Goal: Task Accomplishment & Management: Manage account settings

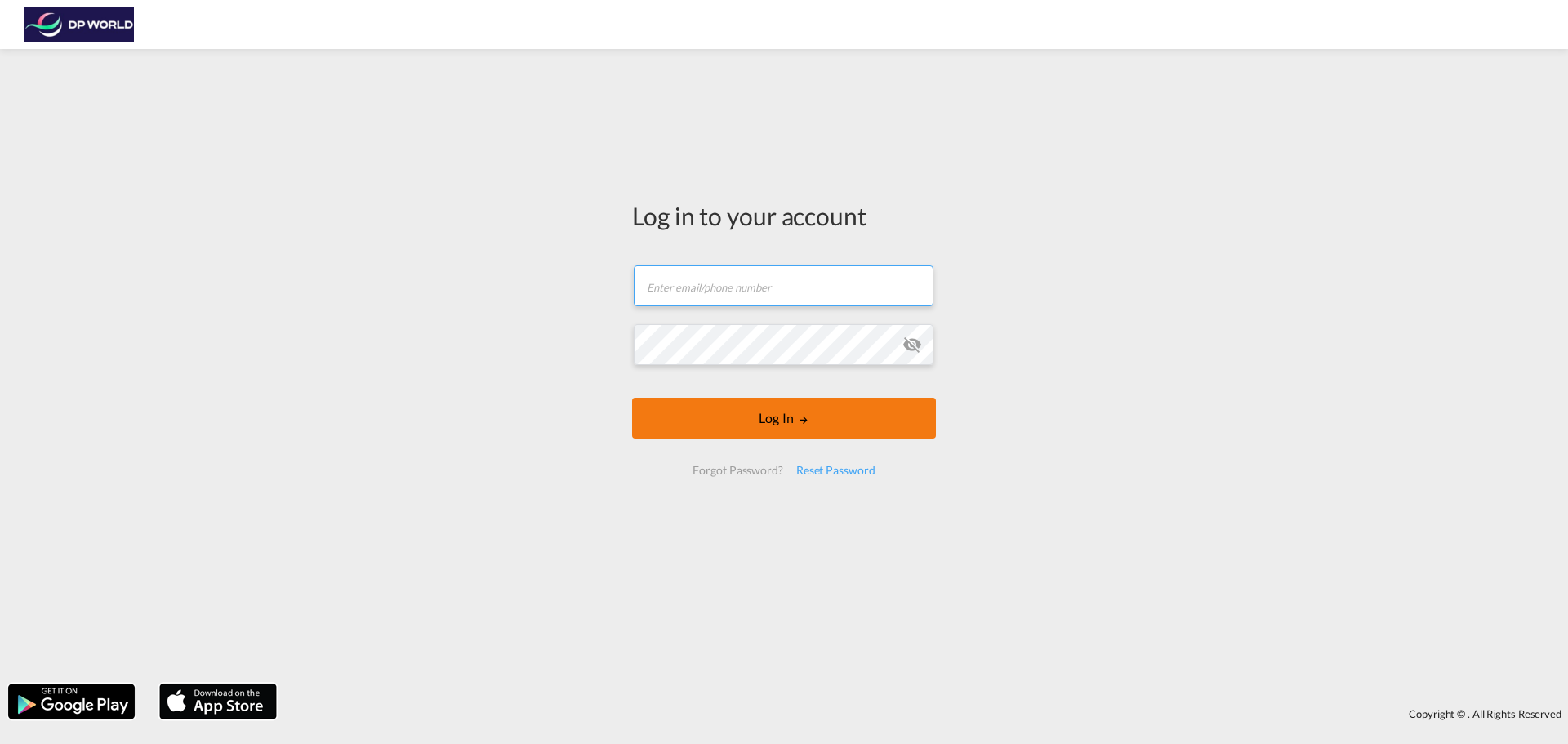
type input "[PERSON_NAME][EMAIL_ADDRESS][PERSON_NAME][DOMAIN_NAME]"
click at [745, 426] on button "Log In" at bounding box center [784, 418] width 304 height 41
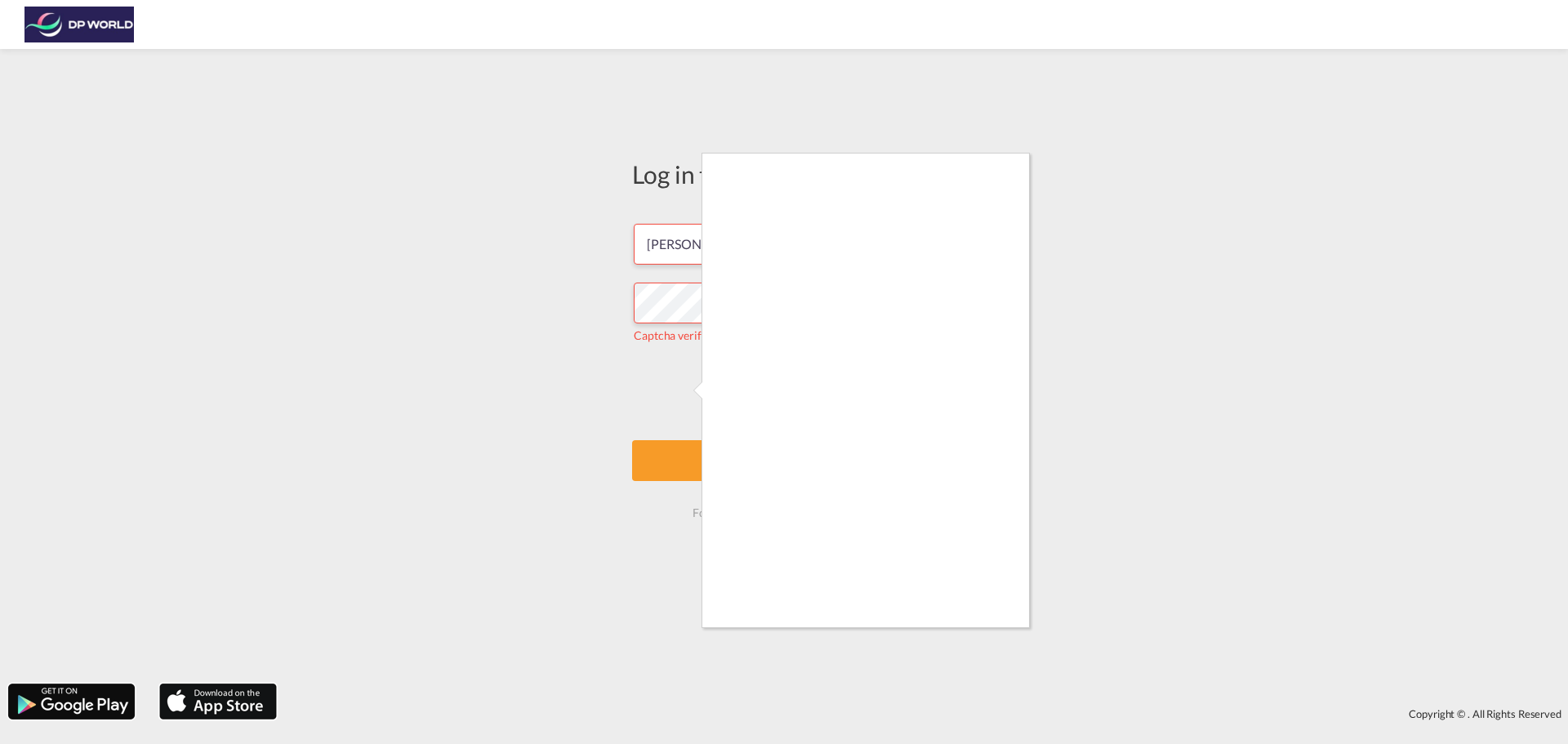
click at [1093, 238] on div at bounding box center [784, 372] width 1568 height 744
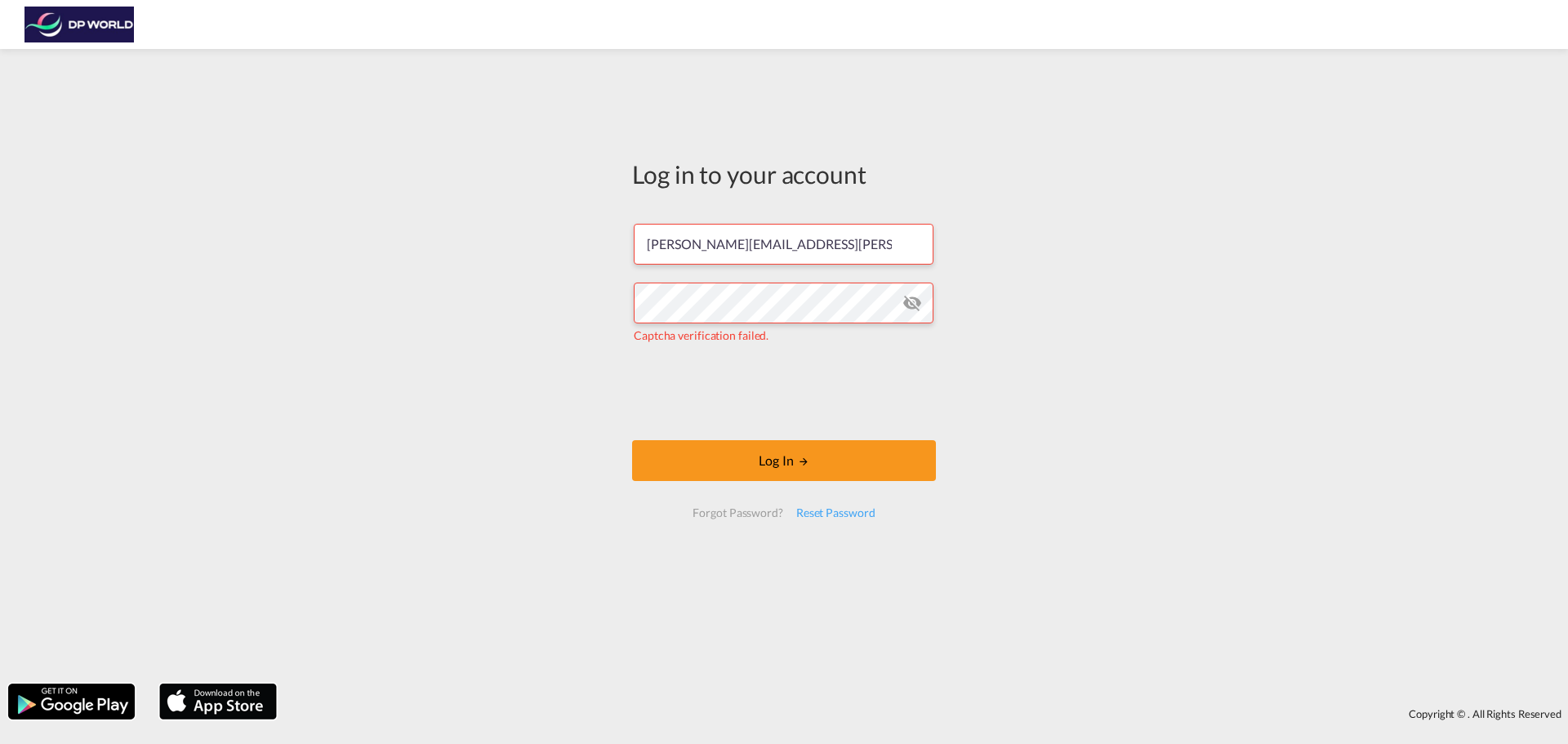
click at [133, 371] on div "Log in to your account [PERSON_NAME][EMAIL_ADDRESS][PERSON_NAME][DOMAIN_NAME] C…" at bounding box center [784, 366] width 1568 height 619
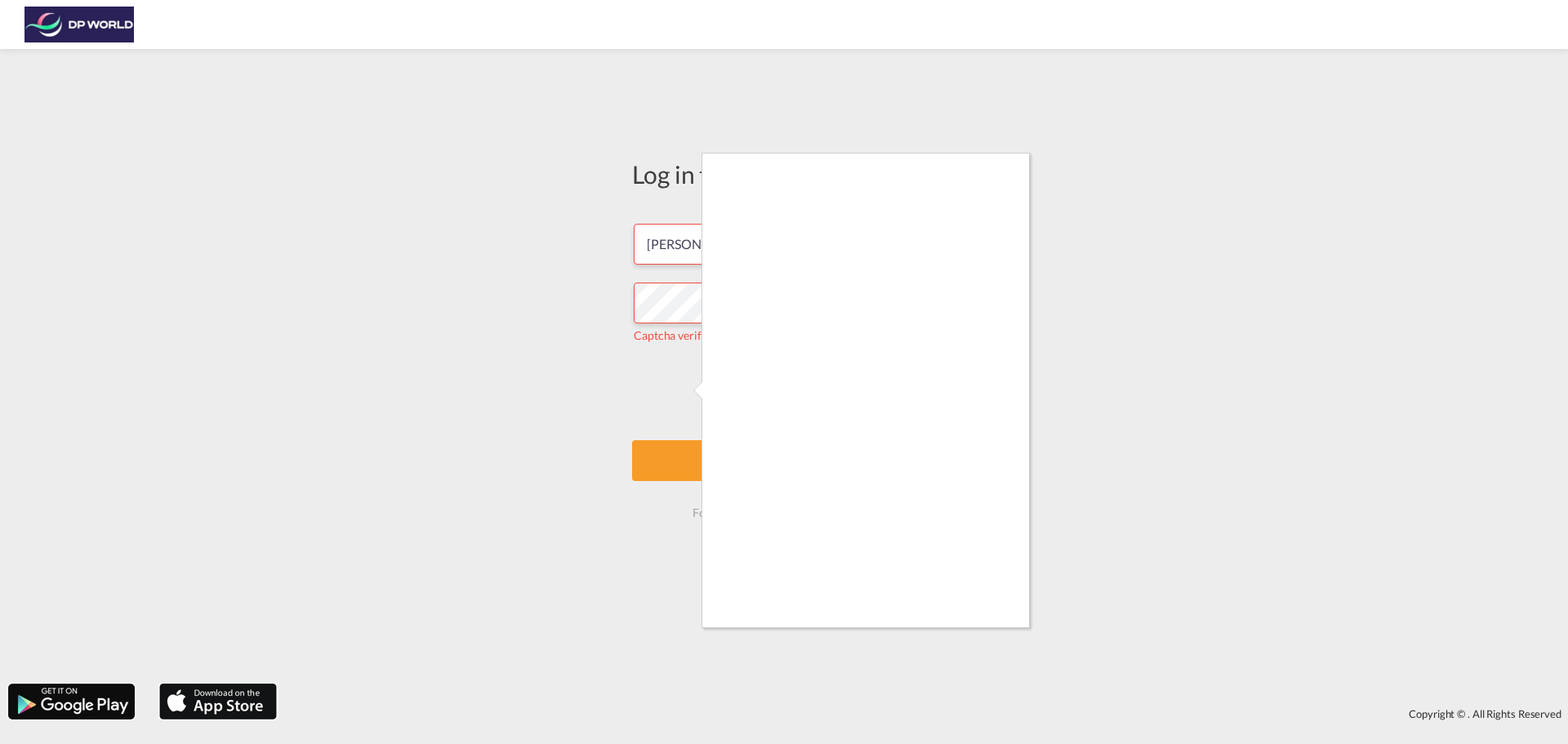
click at [289, 295] on div at bounding box center [784, 372] width 1568 height 744
